Goal: Navigation & Orientation: Find specific page/section

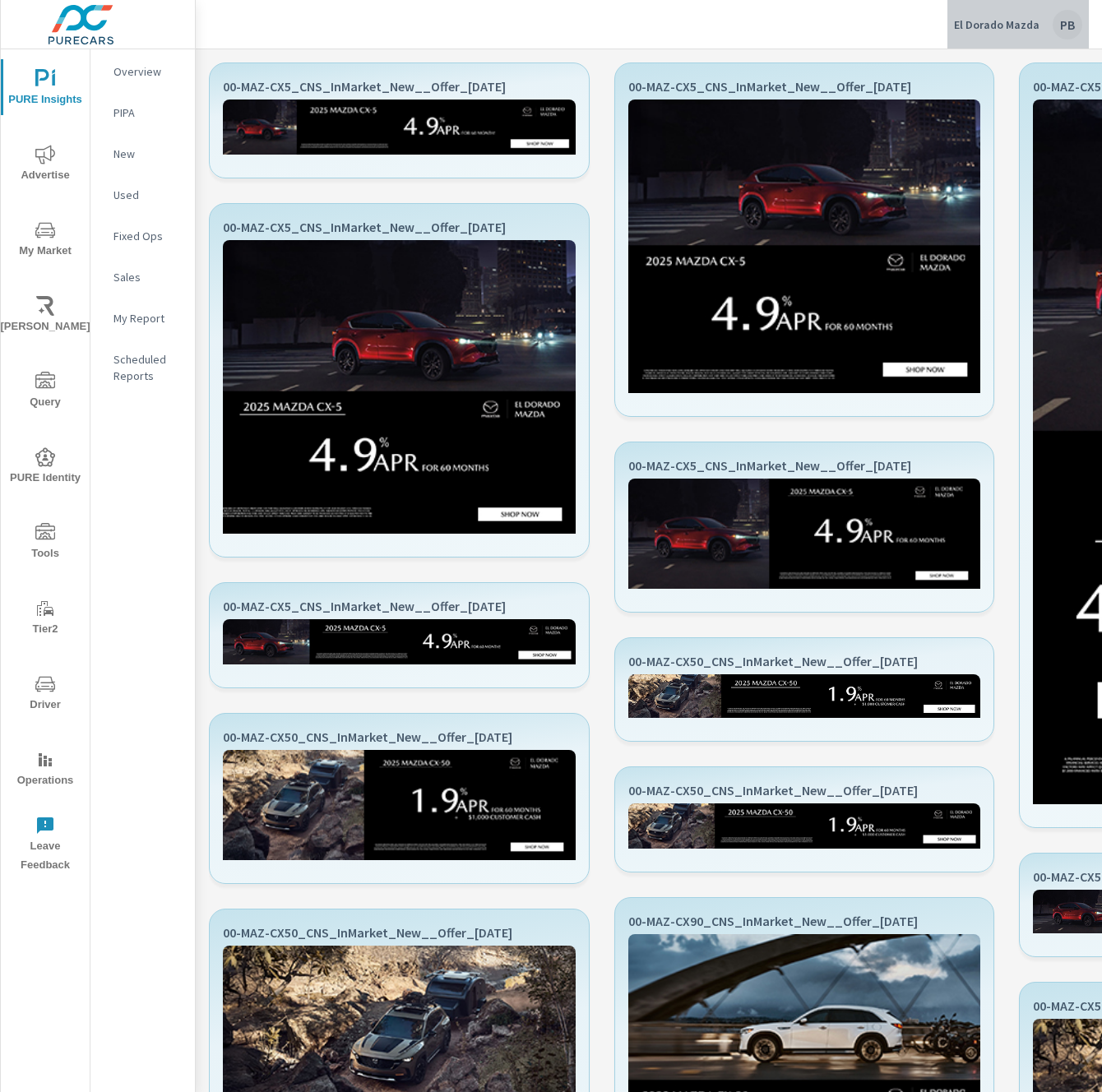
click at [1042, 17] on div "El Dorado Mazda PB" at bounding box center [1018, 25] width 128 height 29
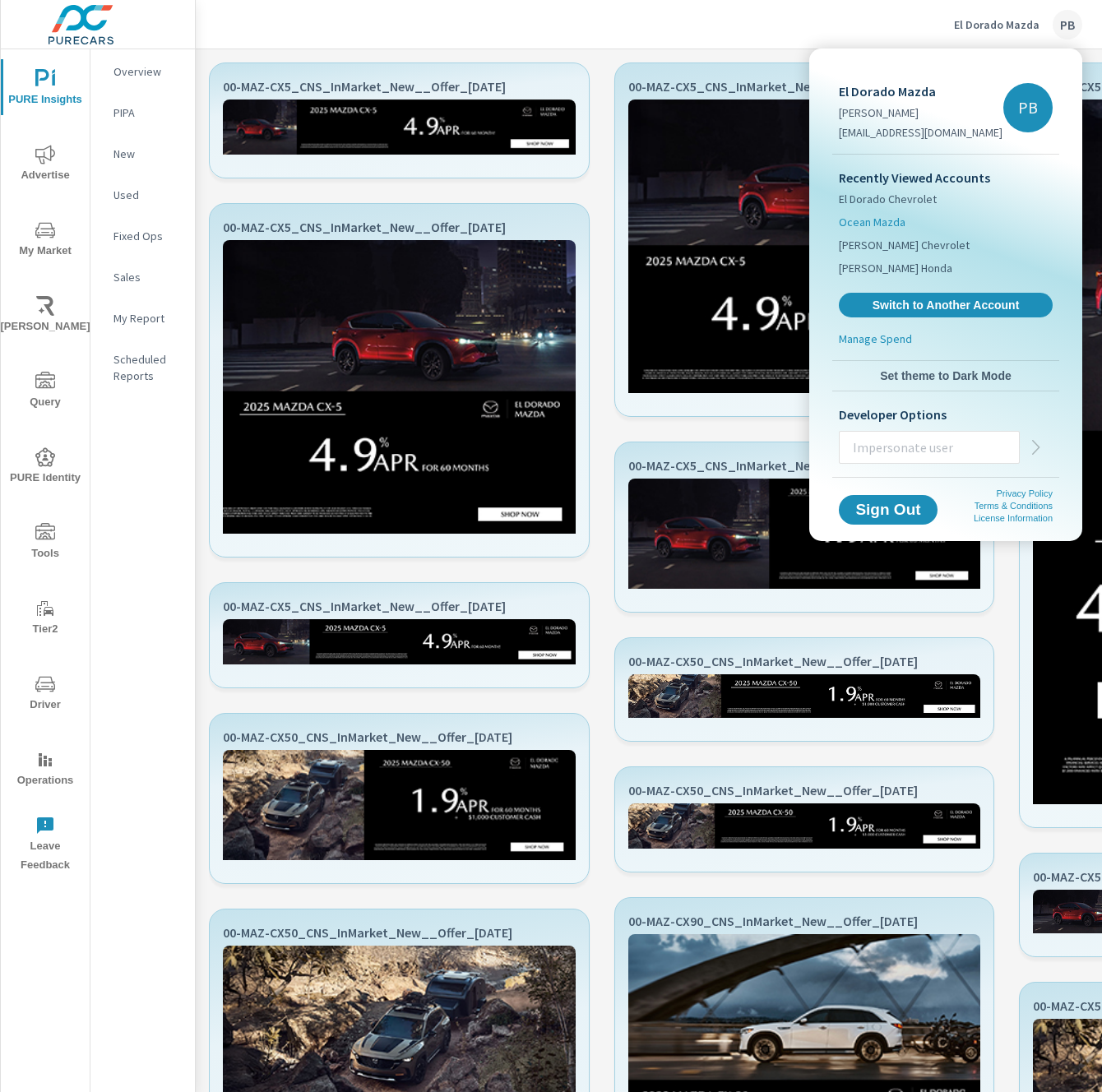
click at [893, 219] on span "Ocean Mazda" at bounding box center [872, 222] width 67 height 16
